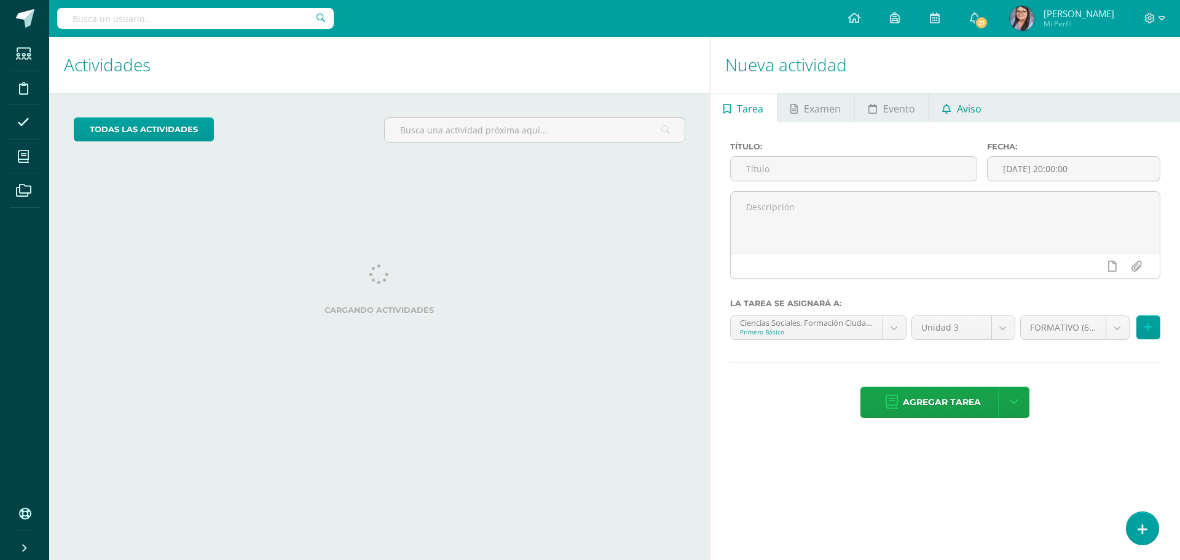
click at [959, 103] on span "Aviso" at bounding box center [969, 109] width 25 height 30
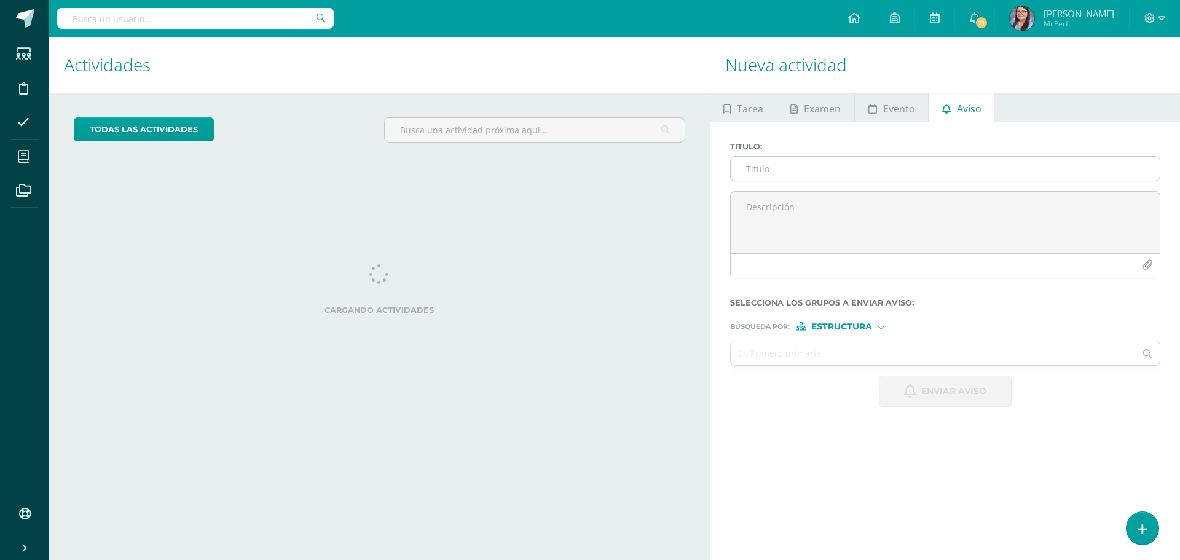
drag, startPoint x: 895, startPoint y: 154, endPoint x: 890, endPoint y: 165, distance: 12.1
click at [895, 154] on div "Titulo :" at bounding box center [945, 166] width 440 height 49
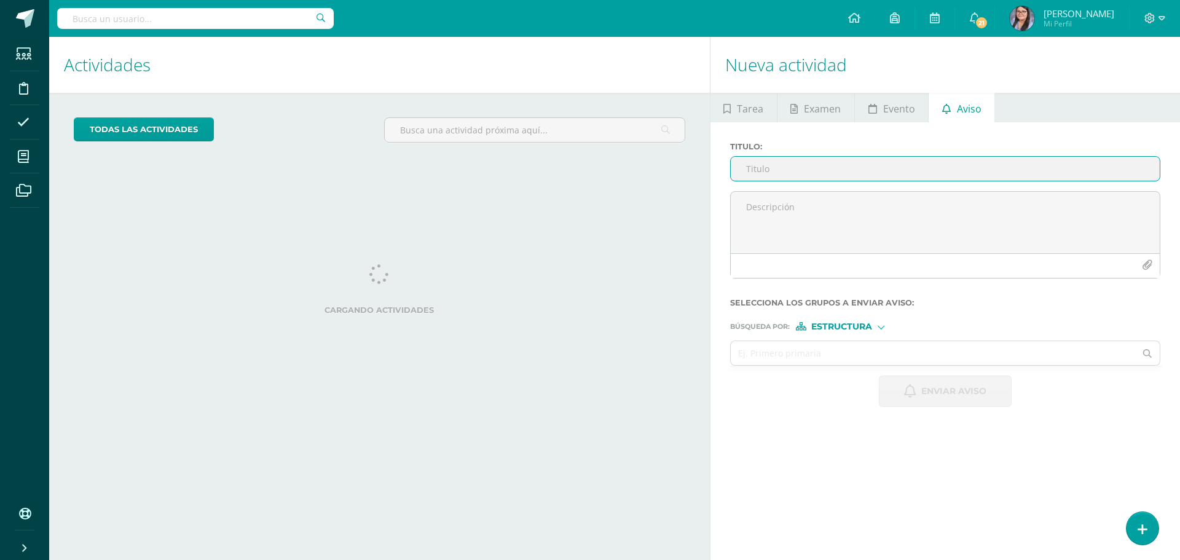
click at [889, 170] on input "Titulo :" at bounding box center [945, 169] width 429 height 24
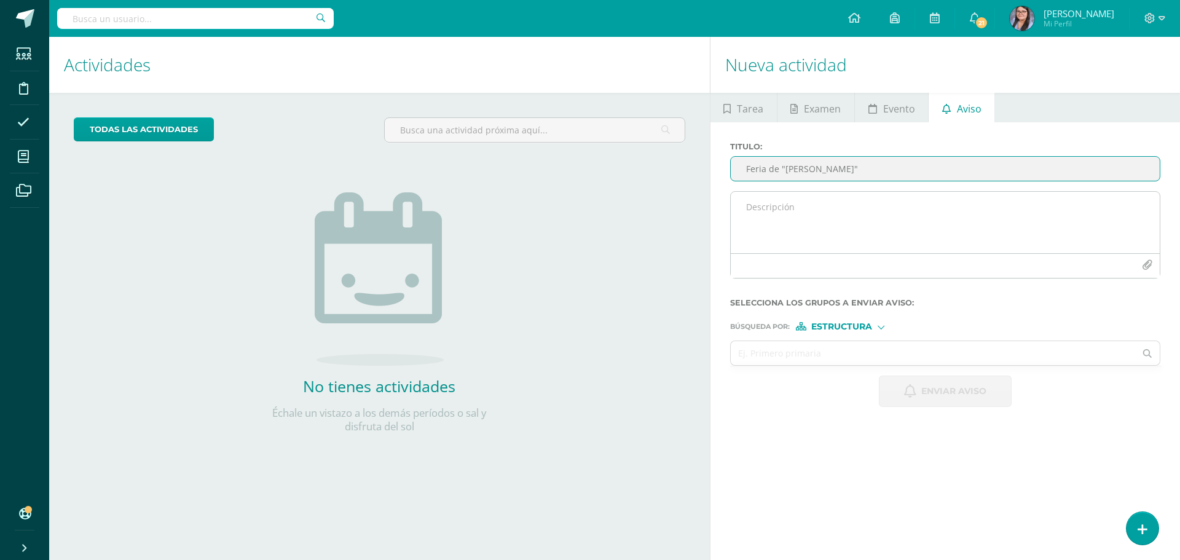
type input "Feria de "[PERSON_NAME]""
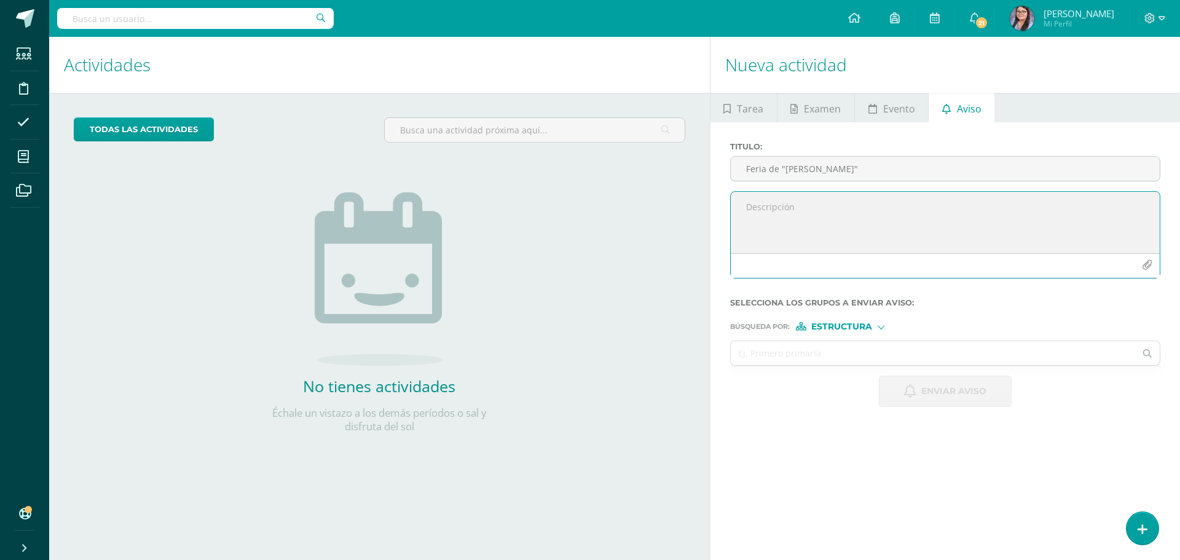
click at [893, 210] on textarea at bounding box center [945, 222] width 429 height 61
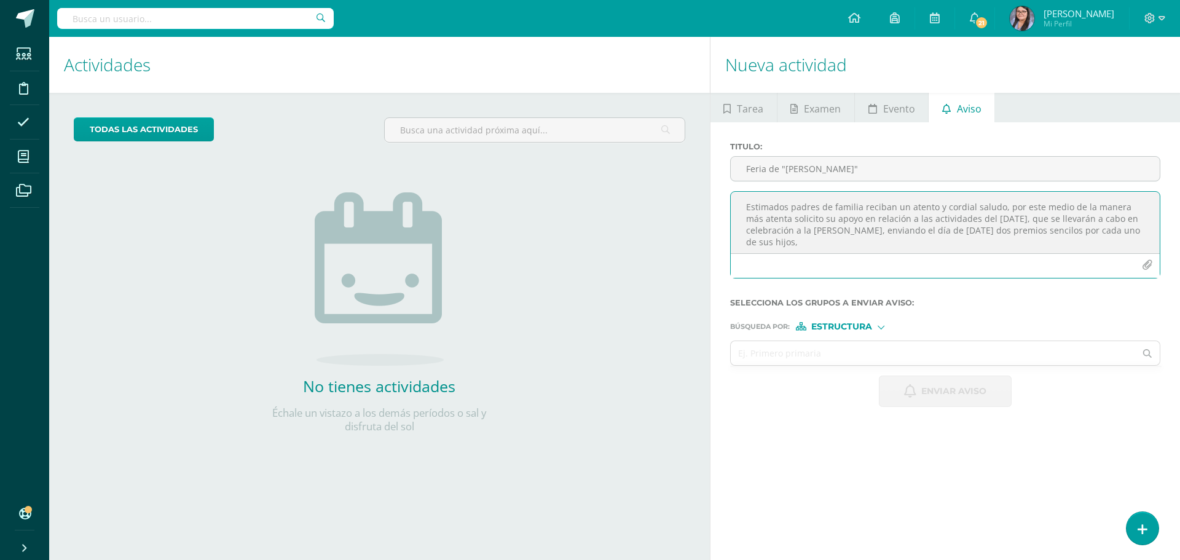
click at [1110, 233] on textarea "Estimados padres de familia reciban un atento y cordial saludo, por este medio …" at bounding box center [945, 222] width 429 height 61
click at [1052, 237] on textarea "Estimados padres de familia reciban un atento y cordial saludo, por este medio …" at bounding box center [945, 222] width 429 height 61
click at [964, 238] on textarea "Estimados padres de familia reciban un atento y cordial saludo, por este medio …" at bounding box center [945, 222] width 429 height 61
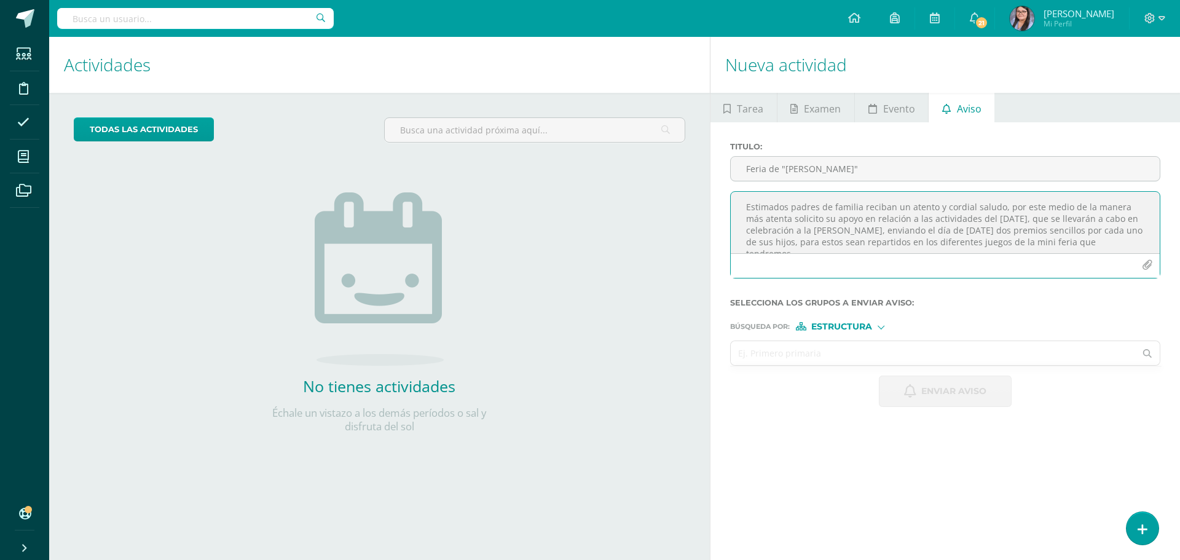
type textarea "Estimados padres de familia reciban un atento y cordial saludo, por este medio …"
click at [840, 357] on input "text" at bounding box center [933, 353] width 405 height 24
type input "titula"
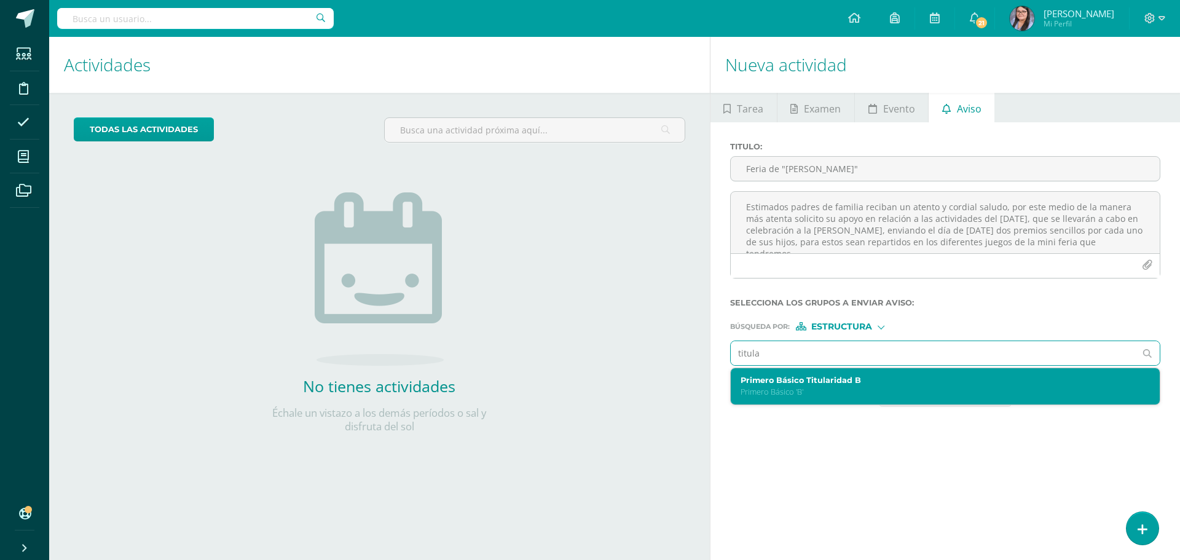
click at [807, 390] on p "Primero Básico 'B'" at bounding box center [937, 392] width 392 height 10
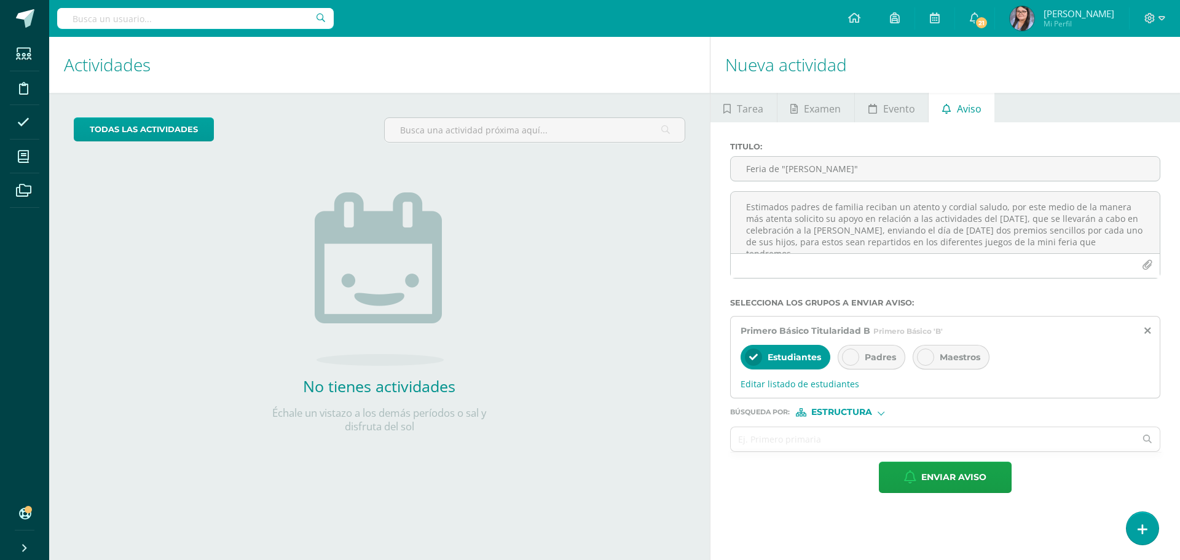
click at [877, 362] on span "Padres" at bounding box center [880, 357] width 31 height 11
click at [856, 407] on div "Búsqueda por : Estructura Estructura Persona" at bounding box center [945, 407] width 430 height 18
click at [857, 414] on span "Estructura" at bounding box center [841, 412] width 61 height 7
click at [858, 446] on span "Persona" at bounding box center [846, 444] width 44 height 7
click at [855, 442] on input "text" at bounding box center [933, 439] width 405 height 24
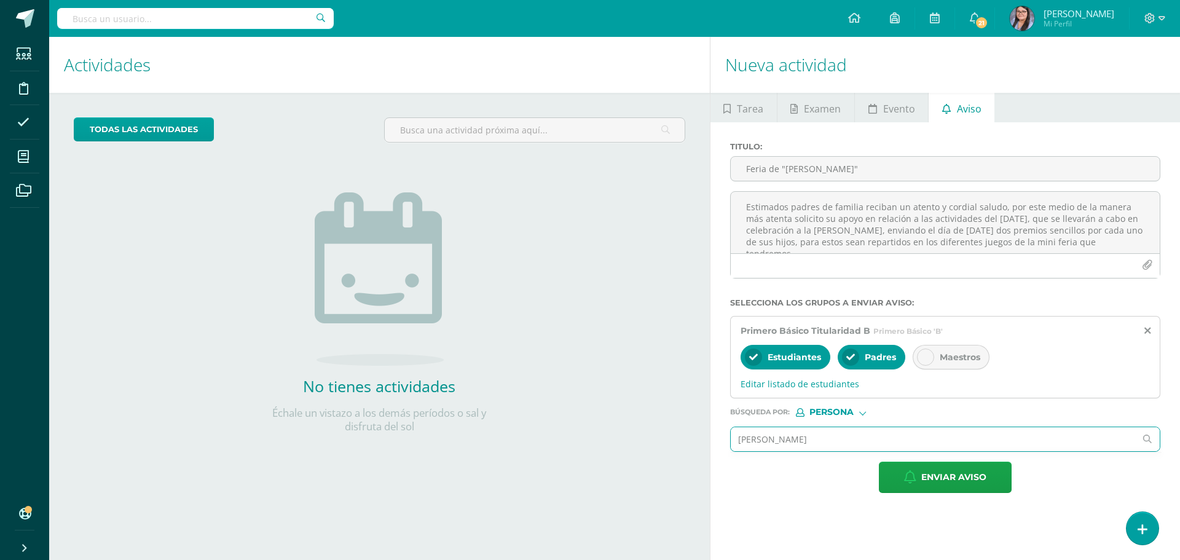
type input "[PERSON_NAME]"
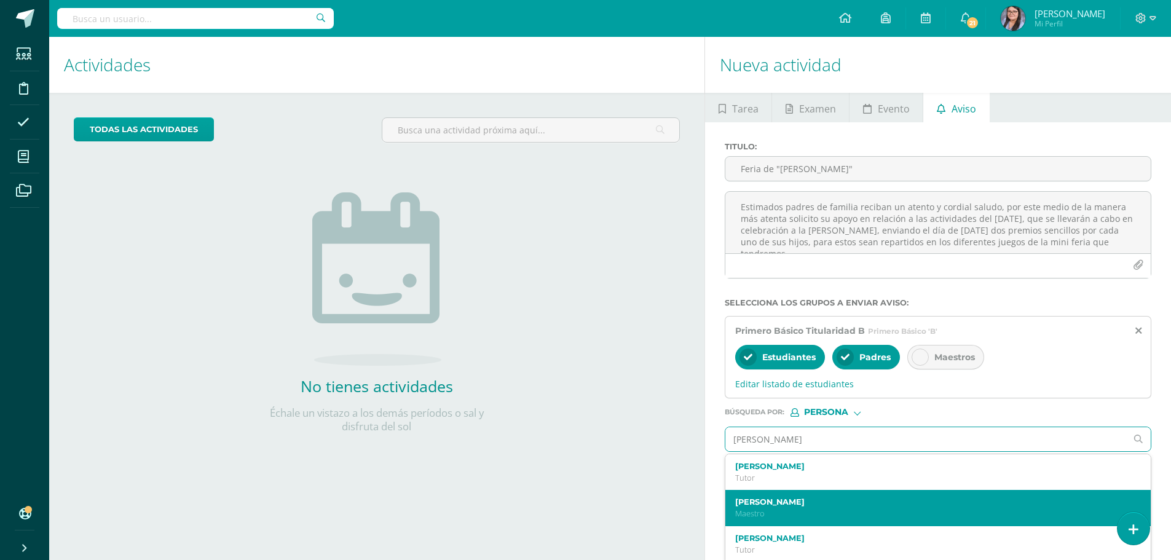
click at [836, 496] on div "[PERSON_NAME]" at bounding box center [937, 508] width 425 height 36
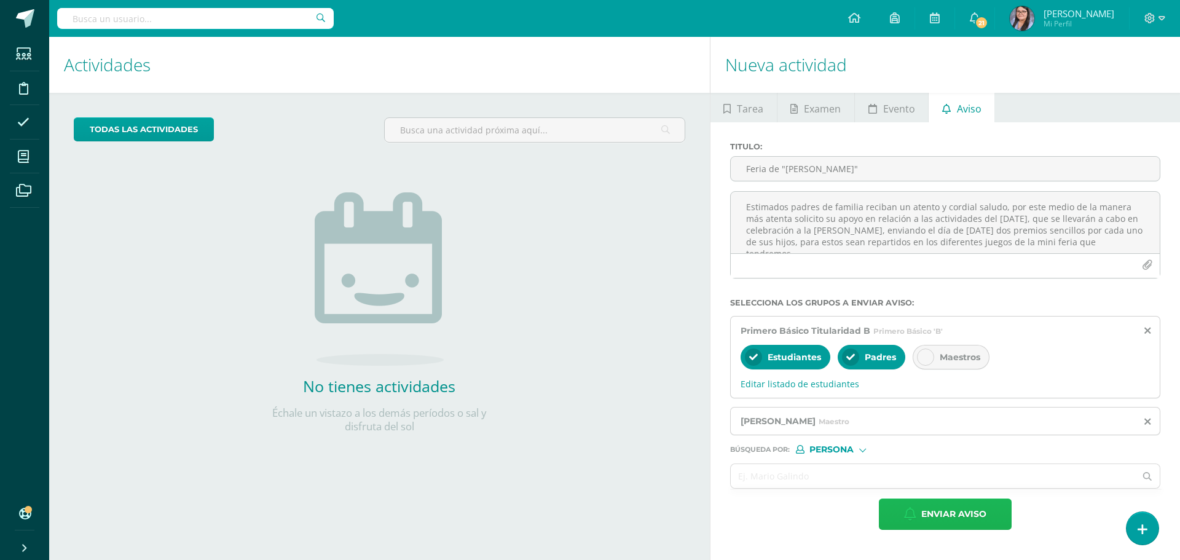
click at [953, 516] on span "Enviar aviso" at bounding box center [953, 514] width 65 height 30
